Goal: Navigation & Orientation: Understand site structure

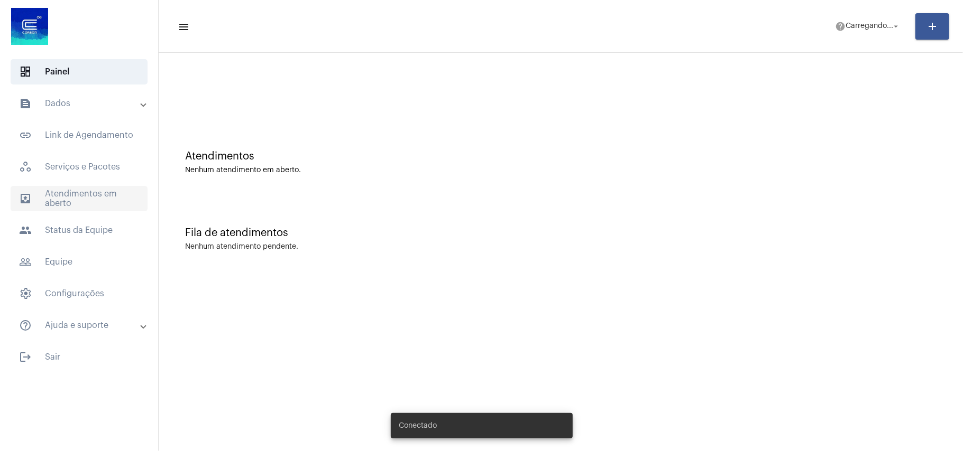
click at [95, 192] on span "outbox_outline Atendimentos em aberto" at bounding box center [79, 198] width 137 height 25
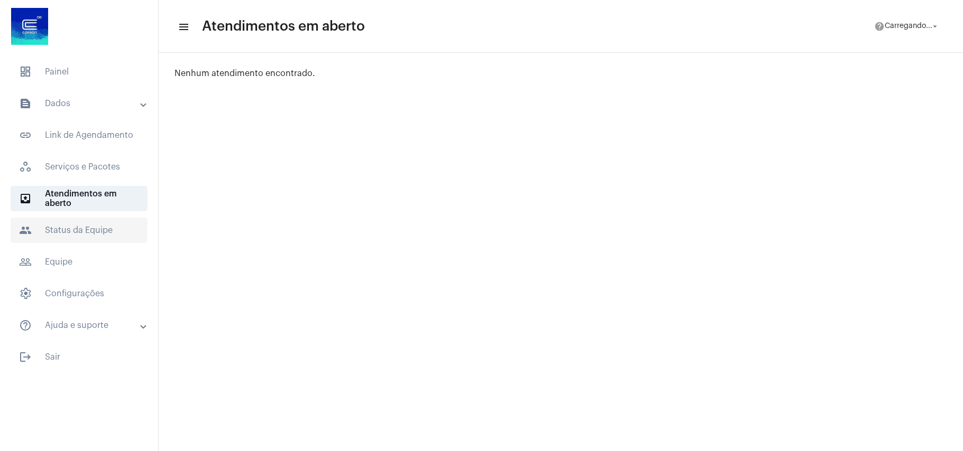
click at [72, 233] on span "people Status da Equipe" at bounding box center [79, 230] width 137 height 25
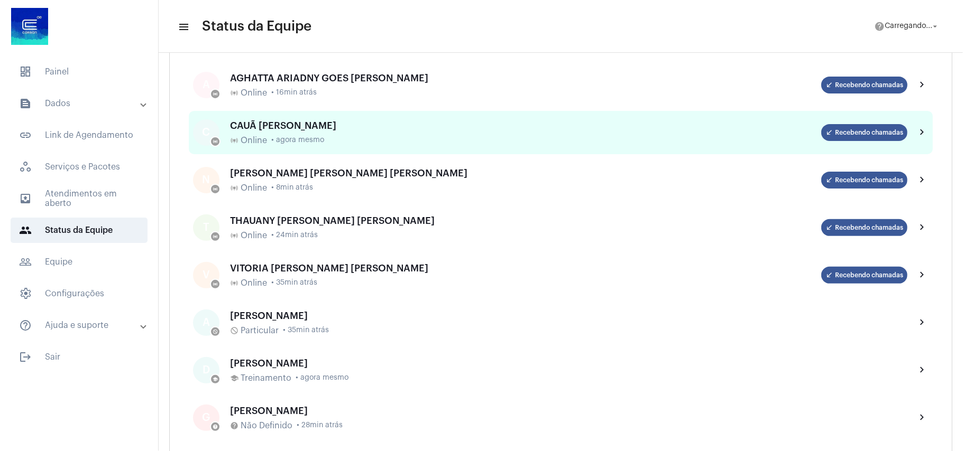
scroll to position [211, 0]
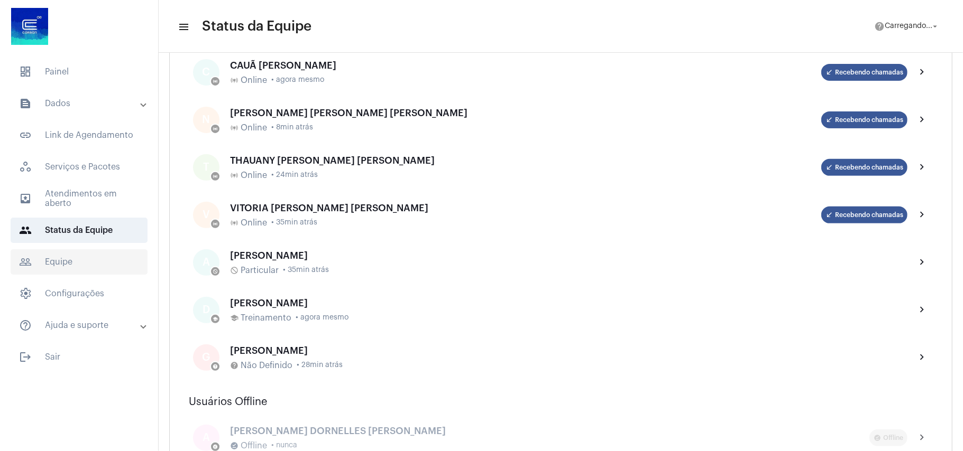
click at [55, 263] on span "people_outline Equipe" at bounding box center [79, 262] width 137 height 25
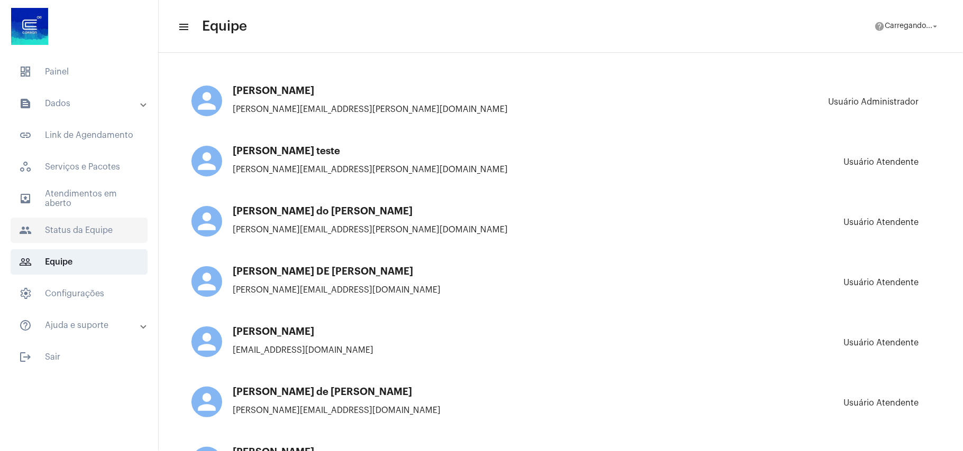
click at [64, 225] on span "people Status da Equipe" at bounding box center [79, 230] width 137 height 25
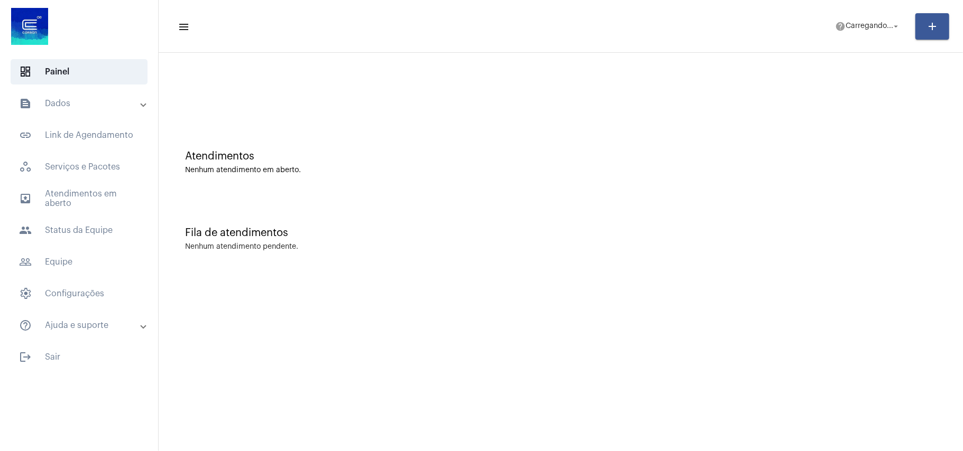
click at [71, 108] on mat-panel-title "text_snippet_outlined Dados" at bounding box center [80, 103] width 122 height 13
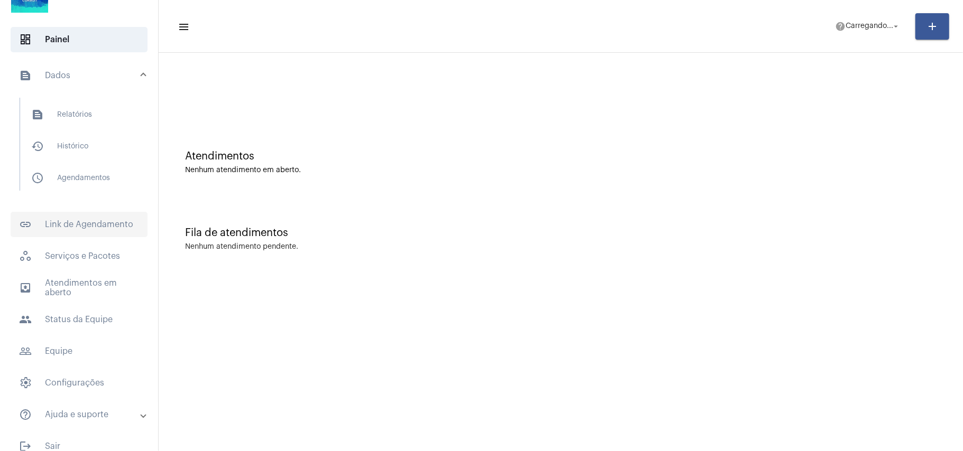
scroll to position [47, 0]
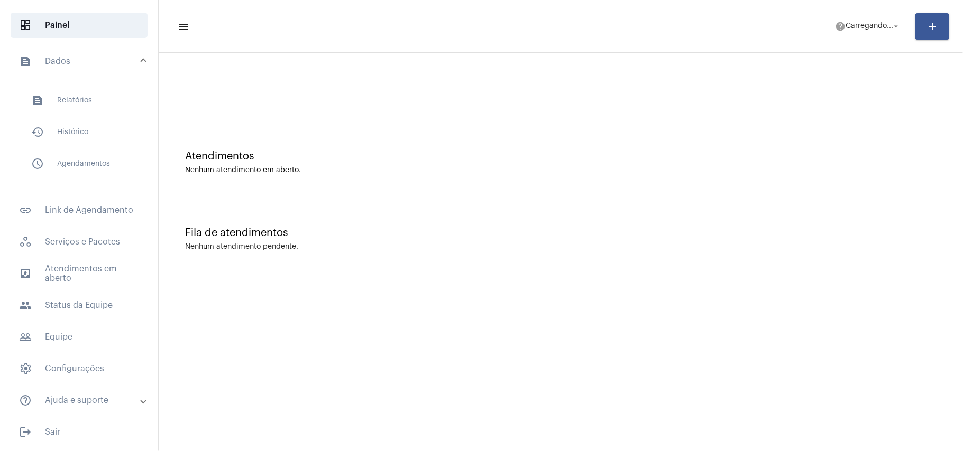
click at [584, 250] on div "Nenhum atendimento pendente." at bounding box center [560, 247] width 751 height 8
